Goal: Navigation & Orientation: Find specific page/section

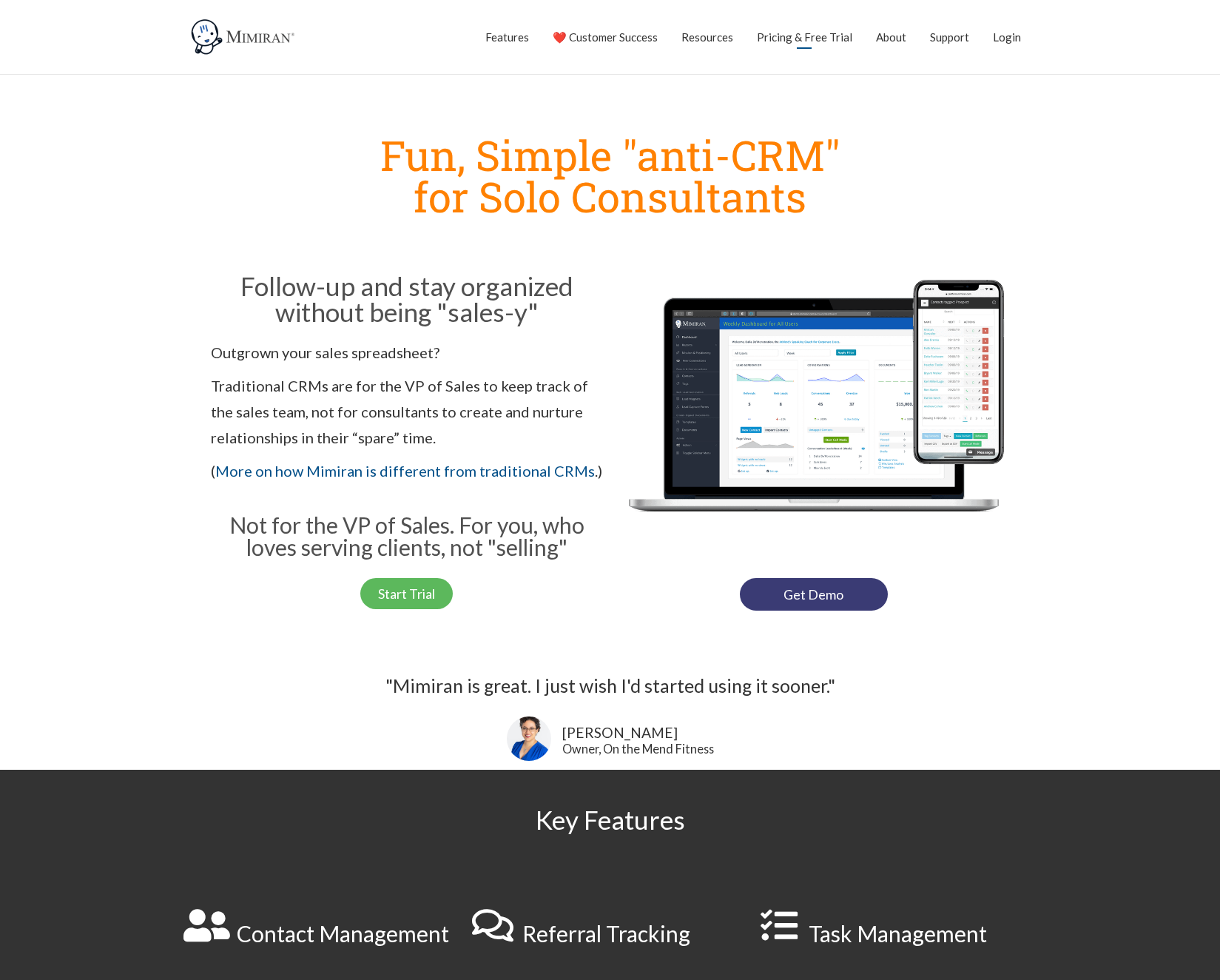
click at [824, 40] on link "Pricing & Free Trial" at bounding box center [804, 37] width 95 height 37
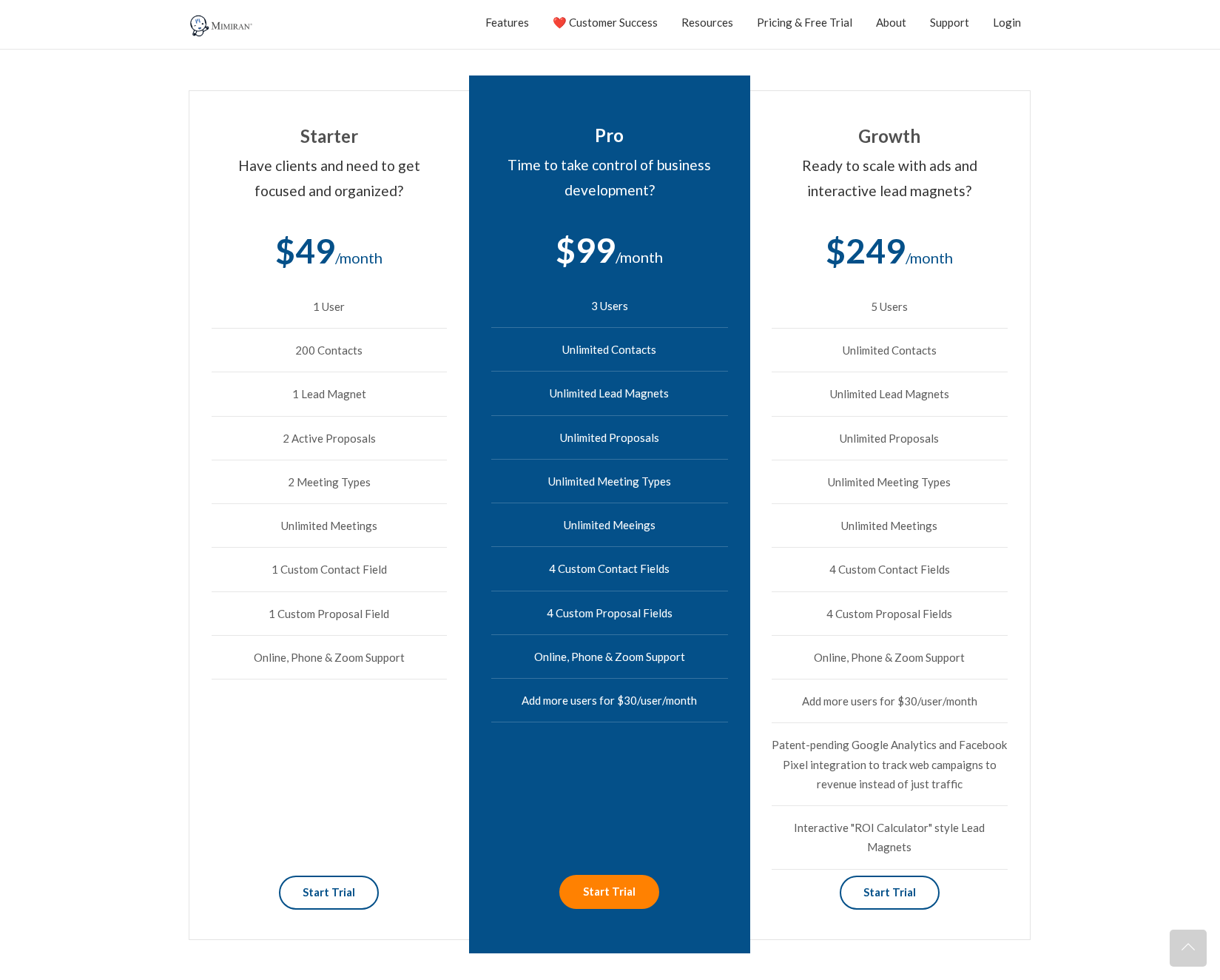
scroll to position [416, 0]
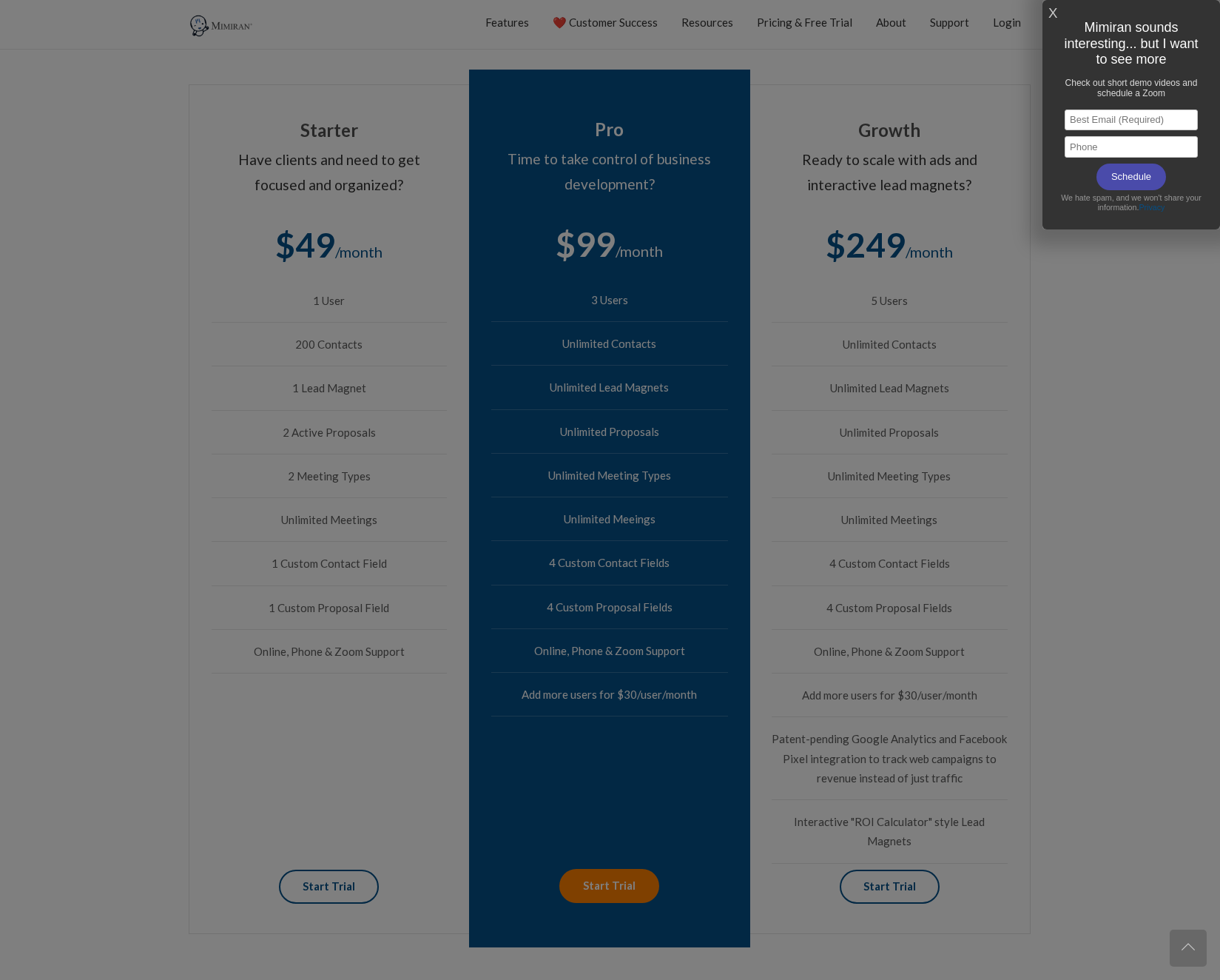
click at [1053, 11] on link "X" at bounding box center [1053, 14] width 9 height 25
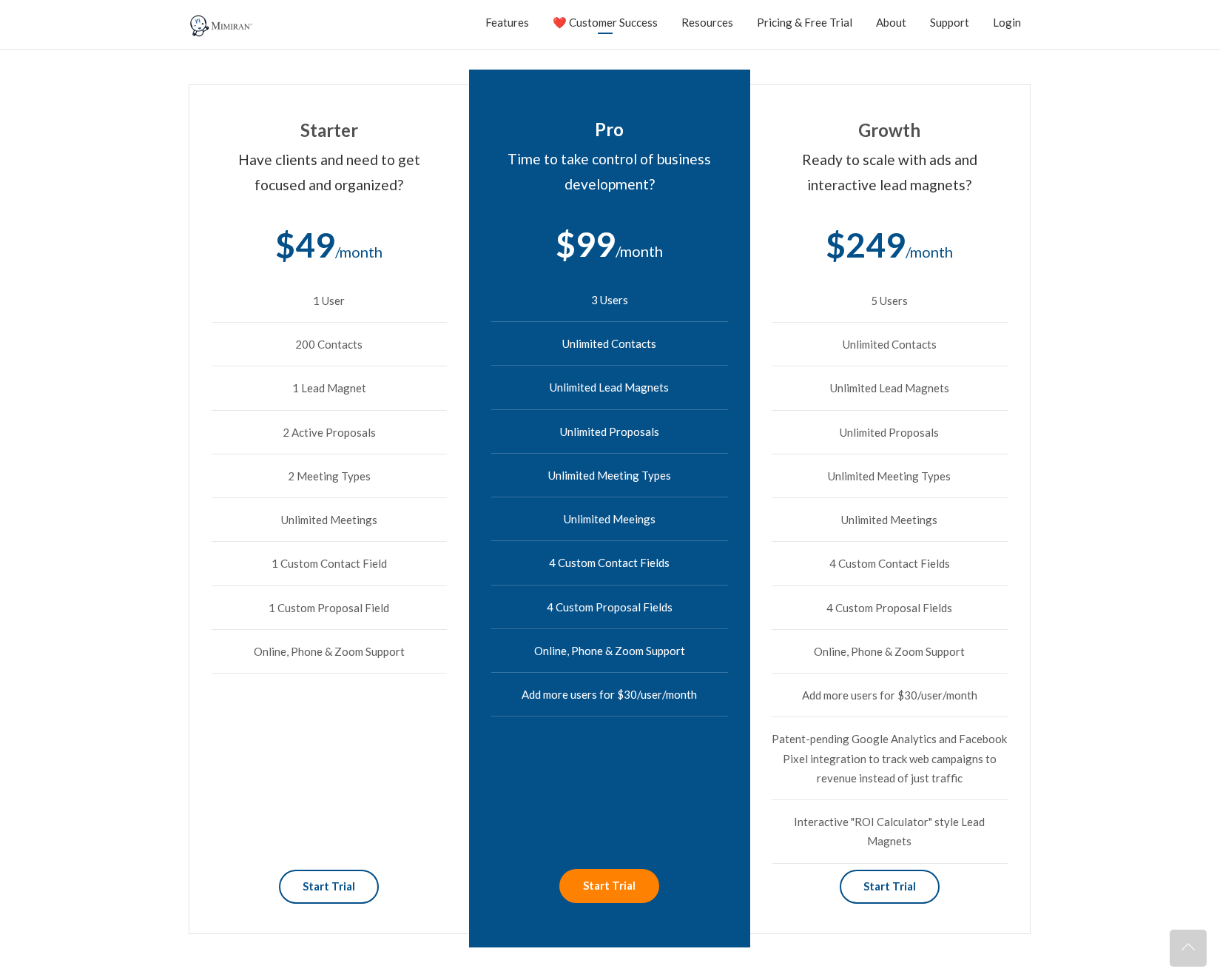
click at [624, 26] on link "❤️ Customer Success" at bounding box center [605, 22] width 105 height 37
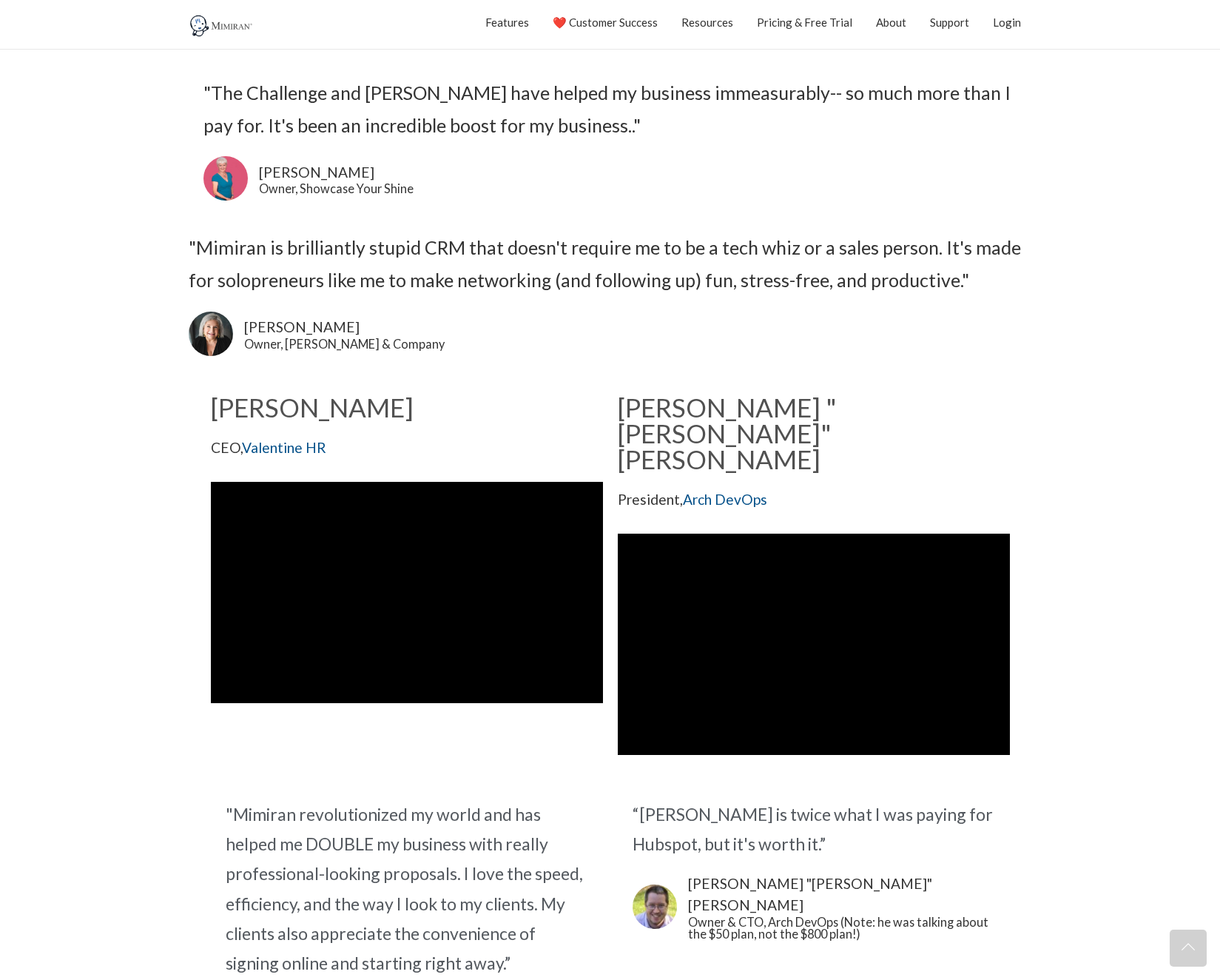
scroll to position [286, 0]
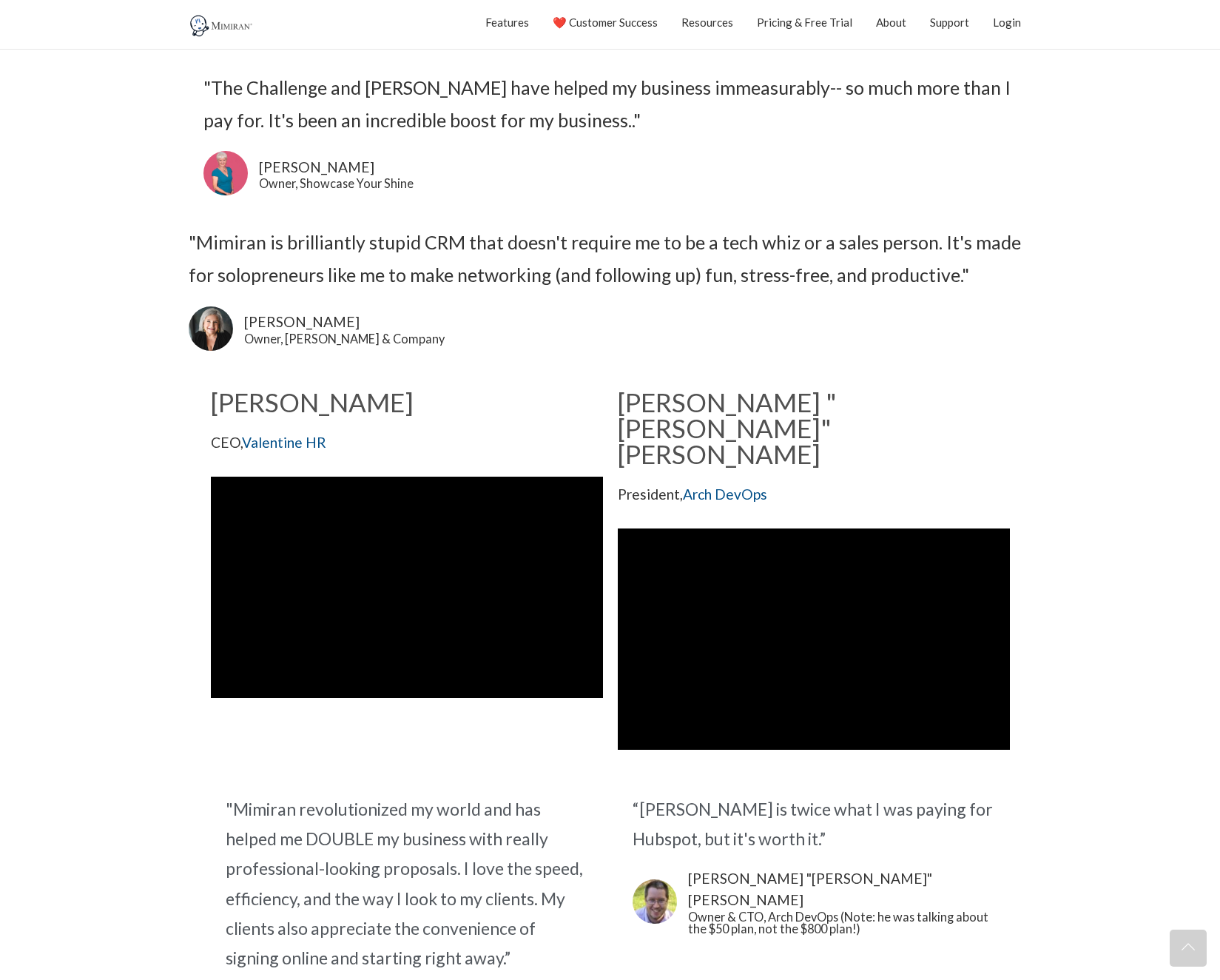
click at [241, 244] on div ""Mimiran is brilliantly stupid CRM that doesn't require me to be a tech whiz or…" at bounding box center [611, 259] width 844 height 64
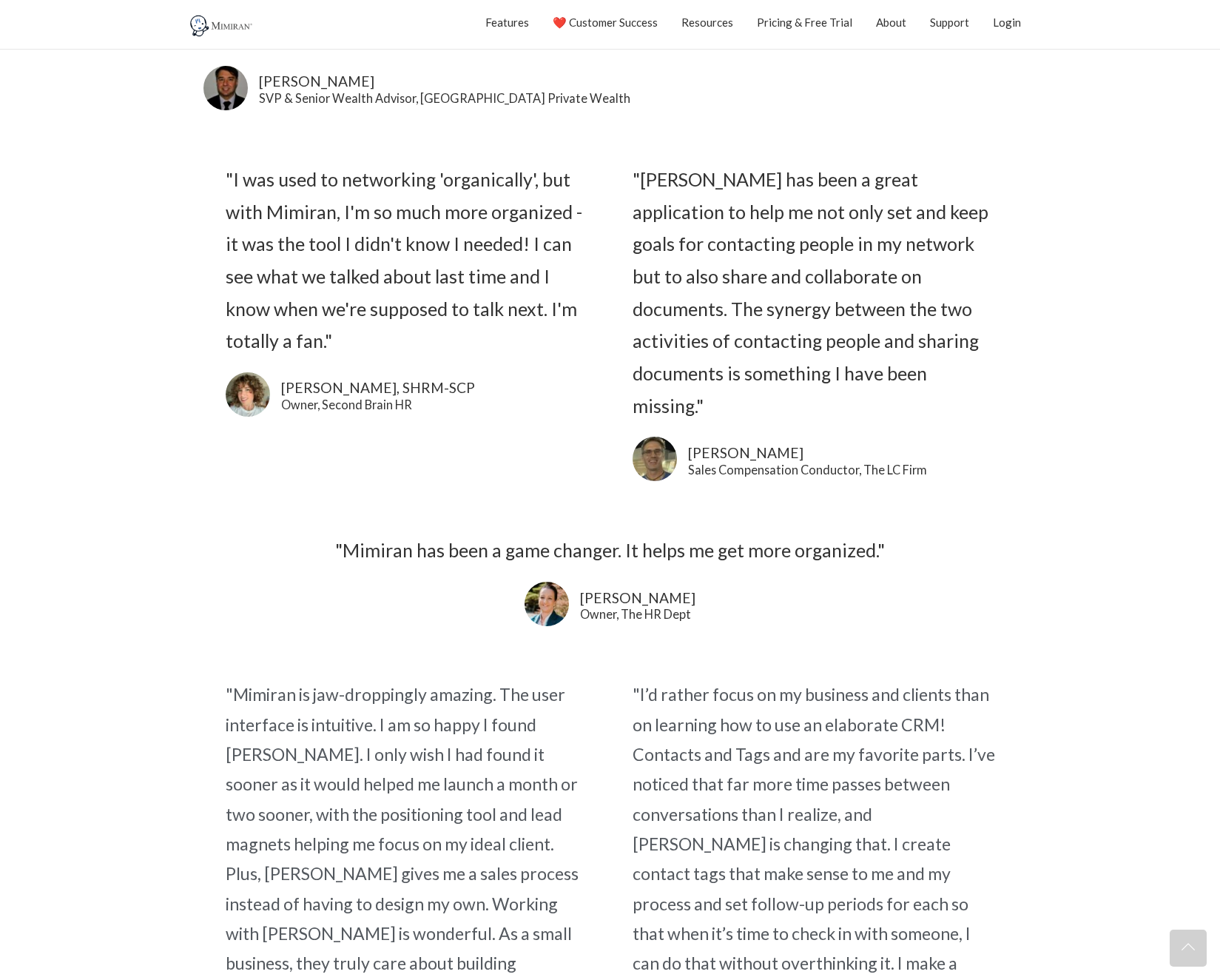
scroll to position [2148, 0]
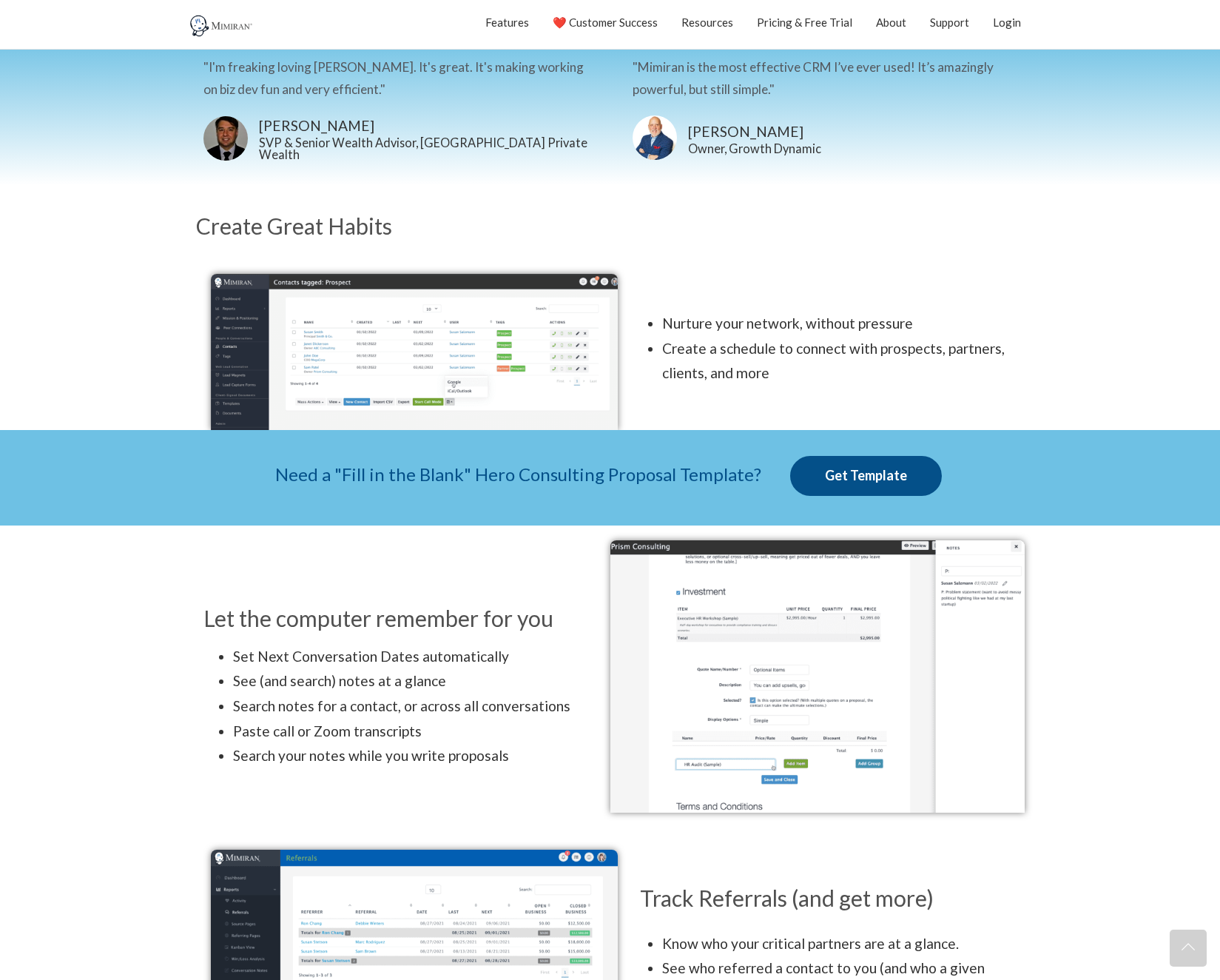
scroll to position [1218, 0]
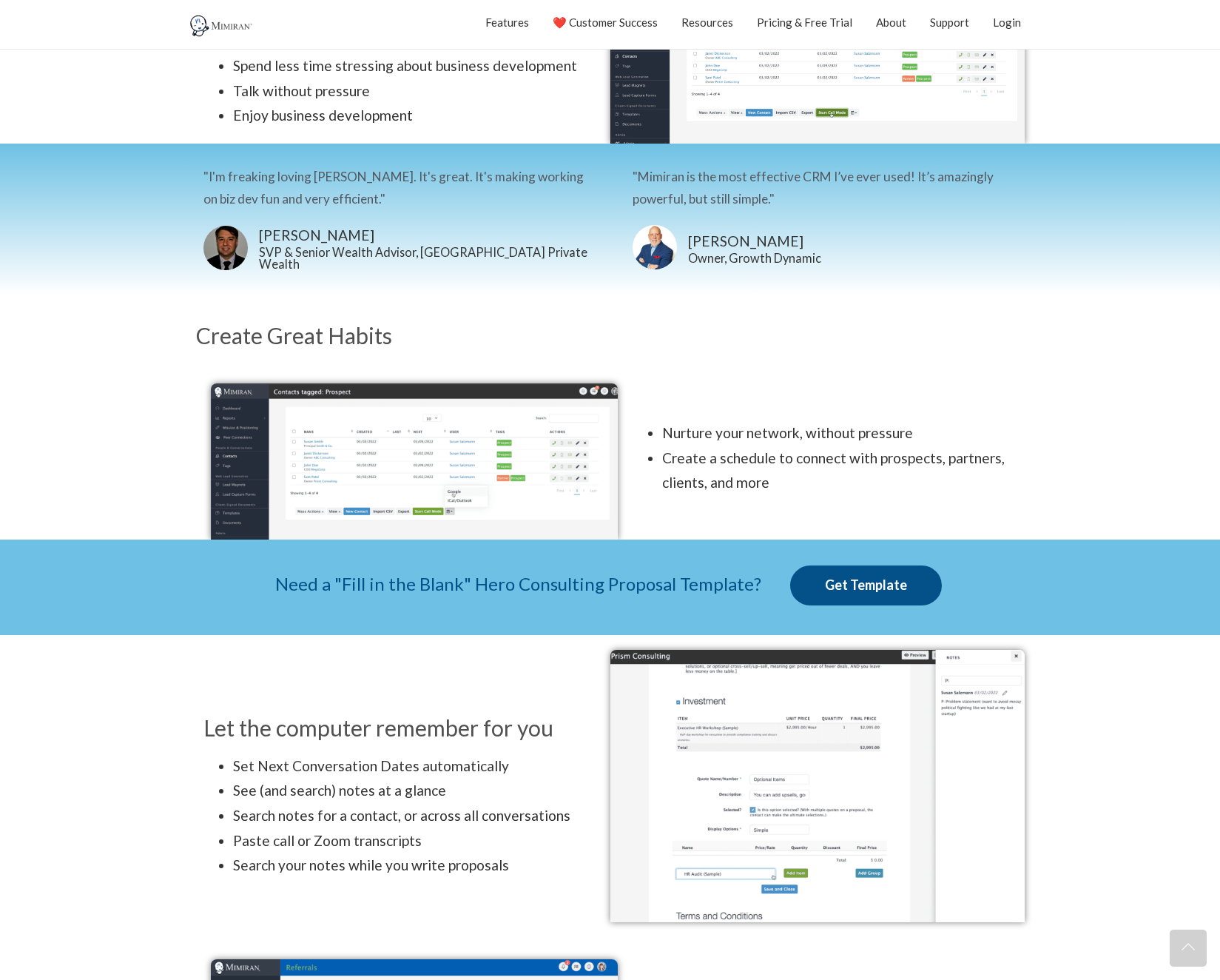
click at [465, 433] on img at bounding box center [414, 461] width 407 height 156
